Goal: Task Accomplishment & Management: Use online tool/utility

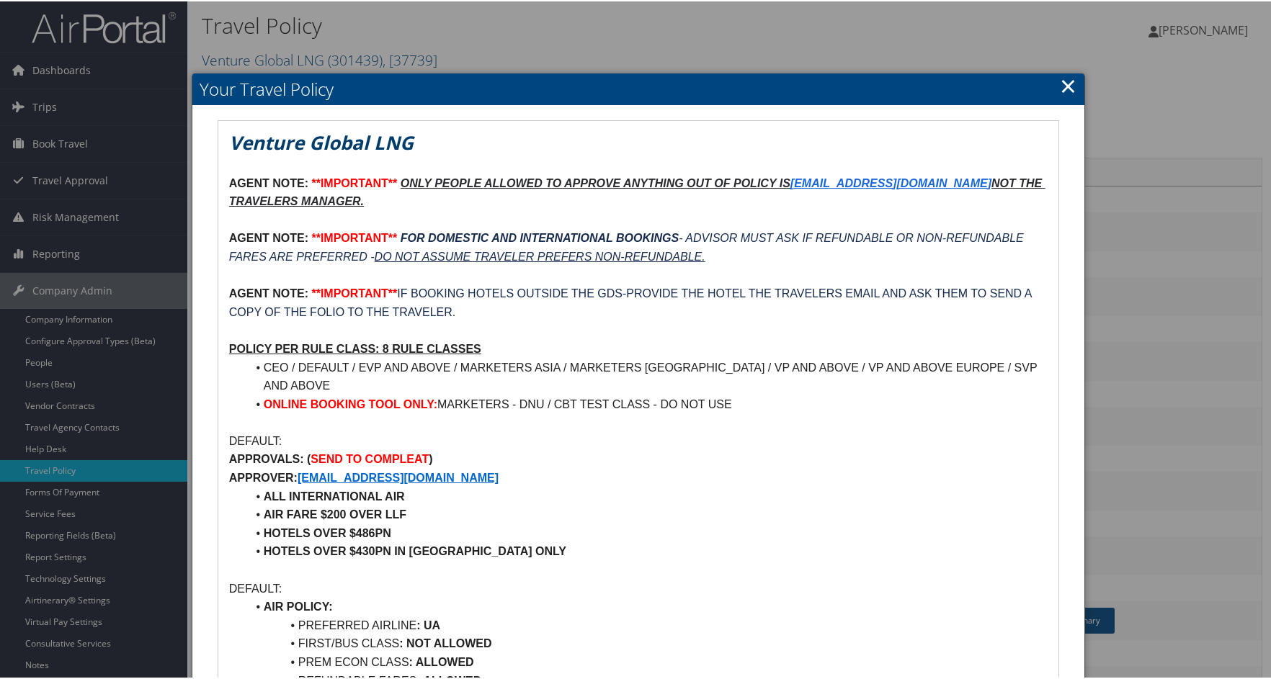
click at [1060, 79] on link "×" at bounding box center [1068, 84] width 17 height 29
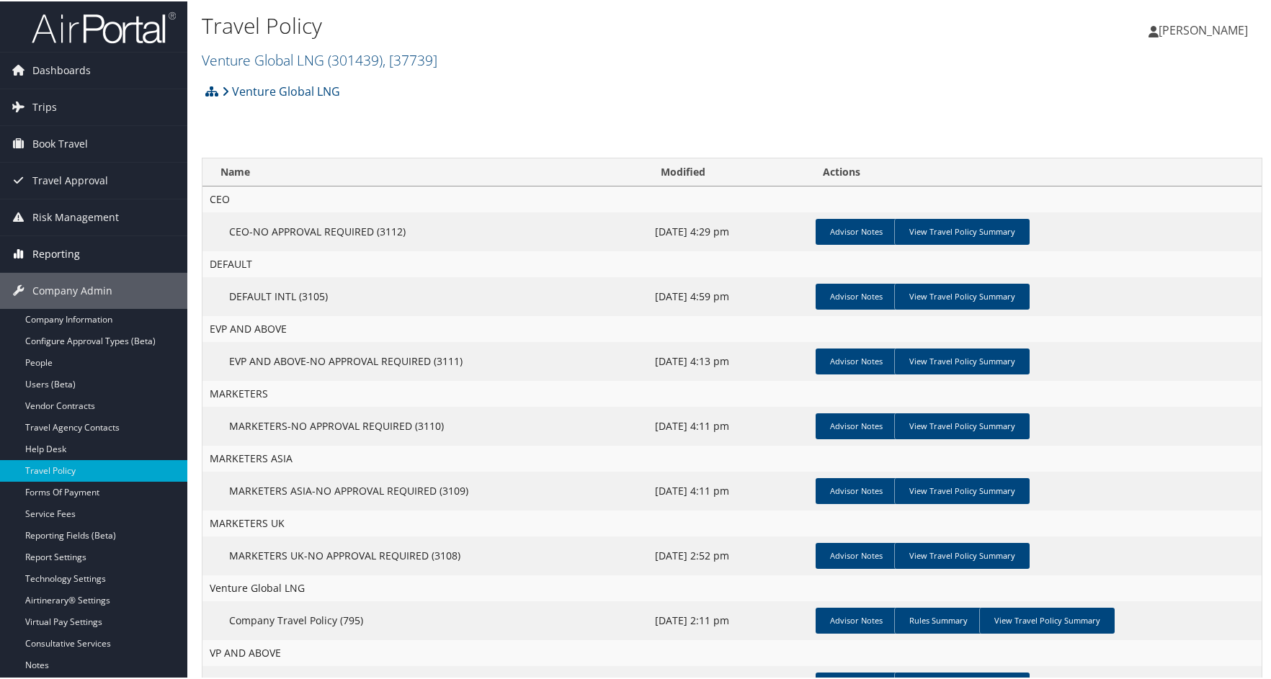
click at [34, 251] on span "Reporting" at bounding box center [56, 253] width 48 height 36
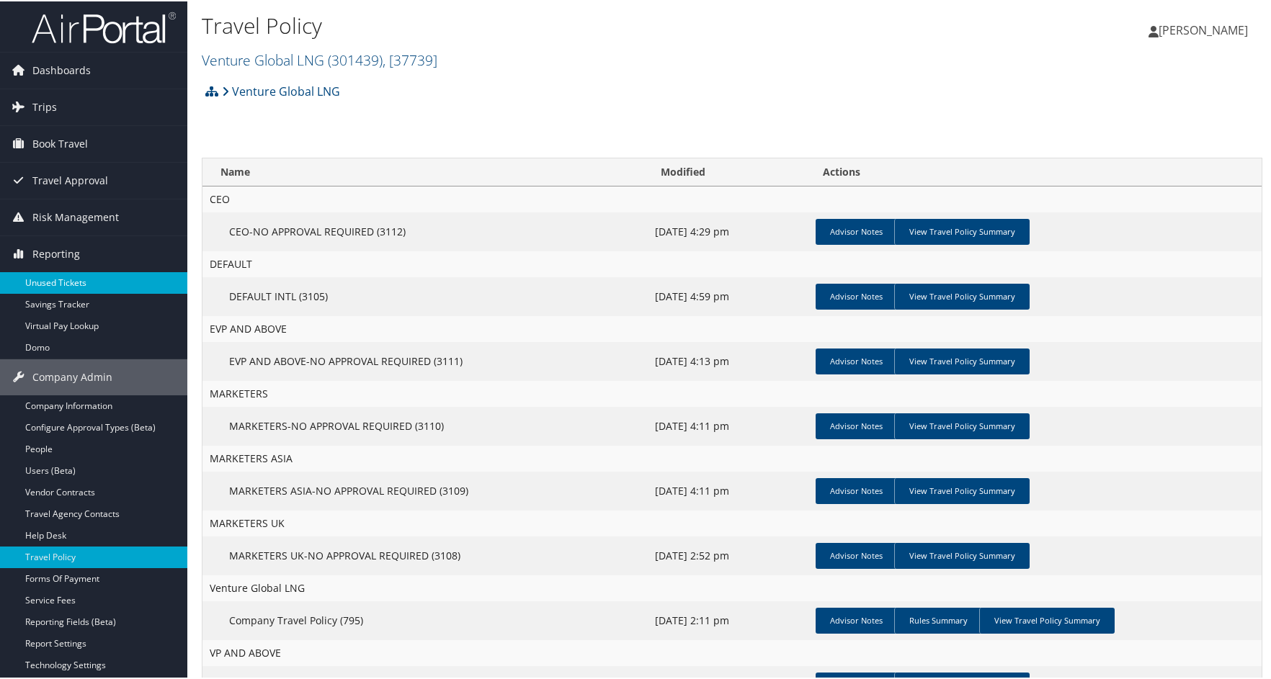
click at [66, 281] on link "Unused Tickets" at bounding box center [93, 282] width 187 height 22
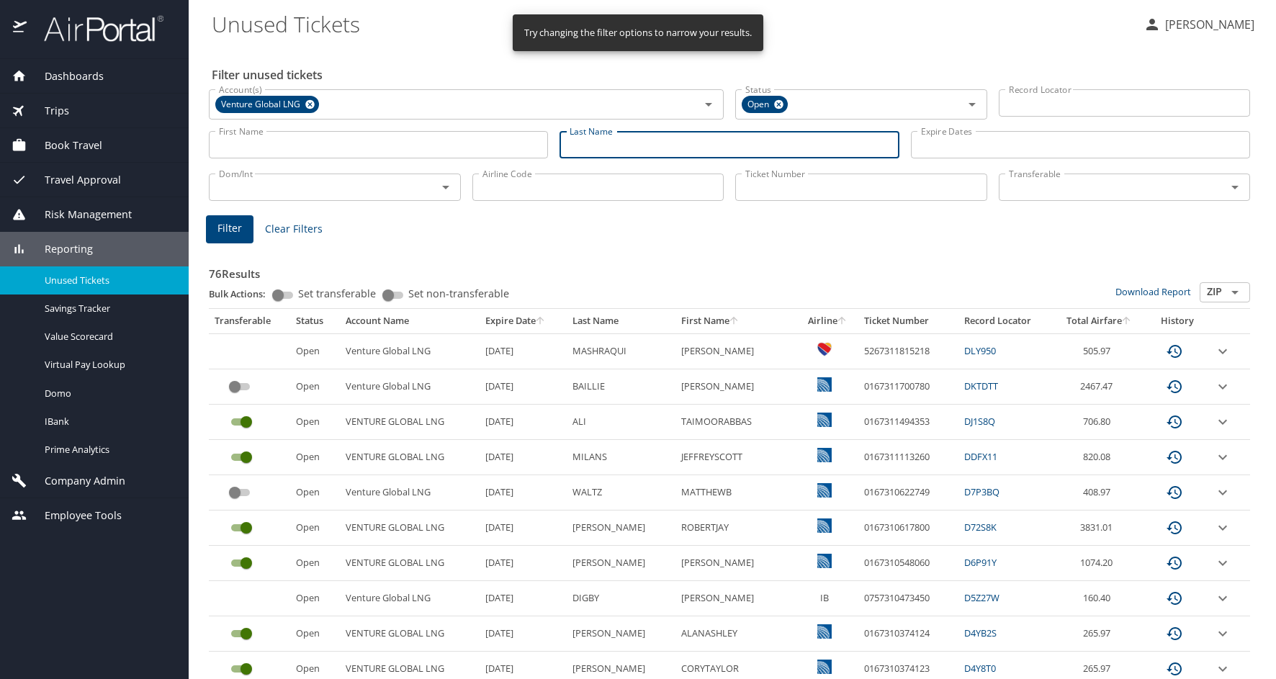
click at [612, 142] on input "Last Name" at bounding box center [729, 144] width 339 height 27
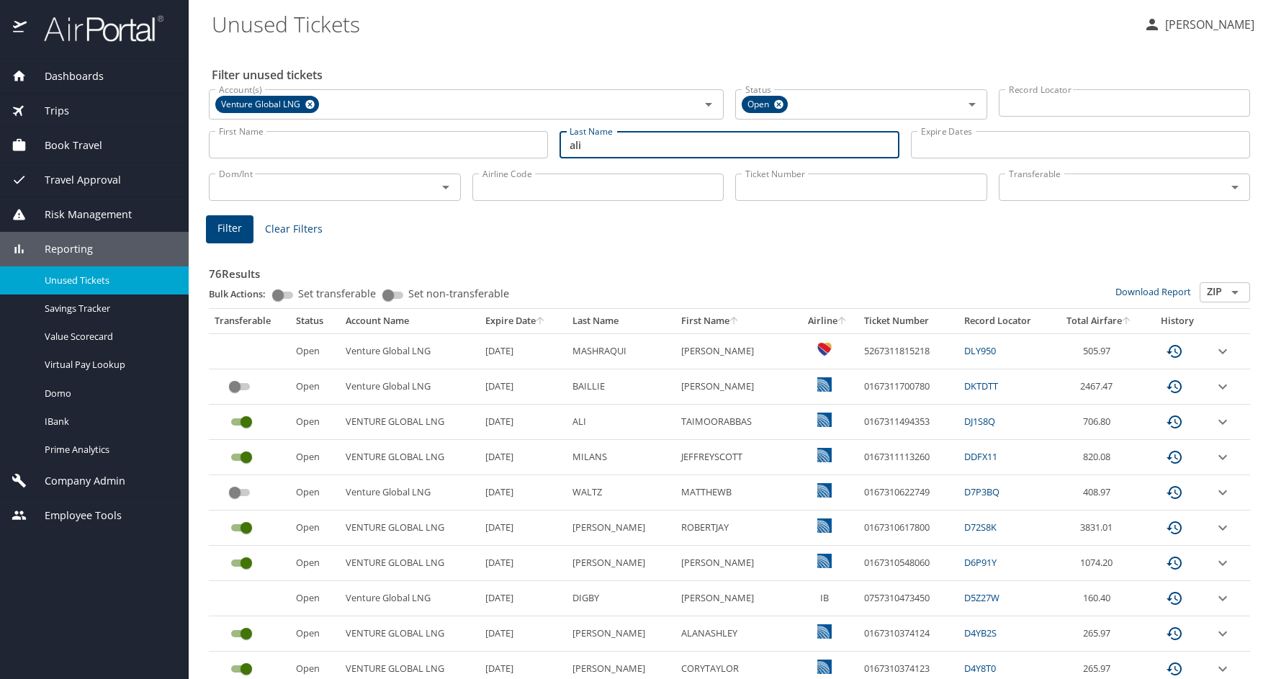
type input "ali"
click at [217, 223] on button "Filter" at bounding box center [230, 229] width 48 height 28
